Goal: Task Accomplishment & Management: Manage account settings

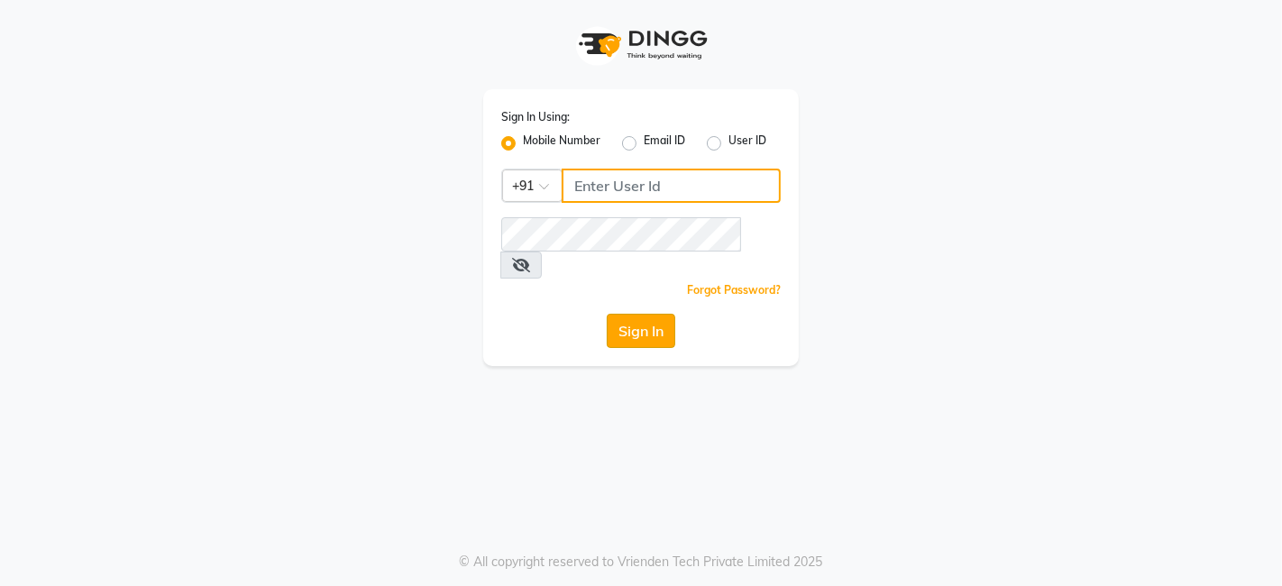
type input "9699483545"
click at [620, 314] on button "Sign In" at bounding box center [641, 331] width 69 height 34
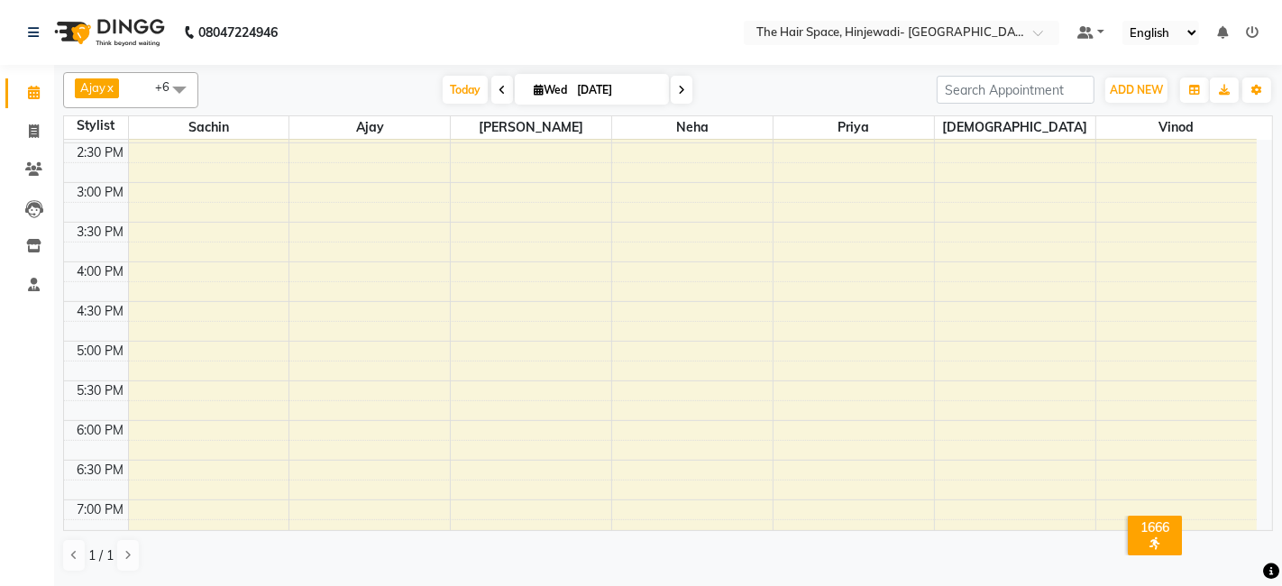
scroll to position [182, 0]
